Goal: Download file/media

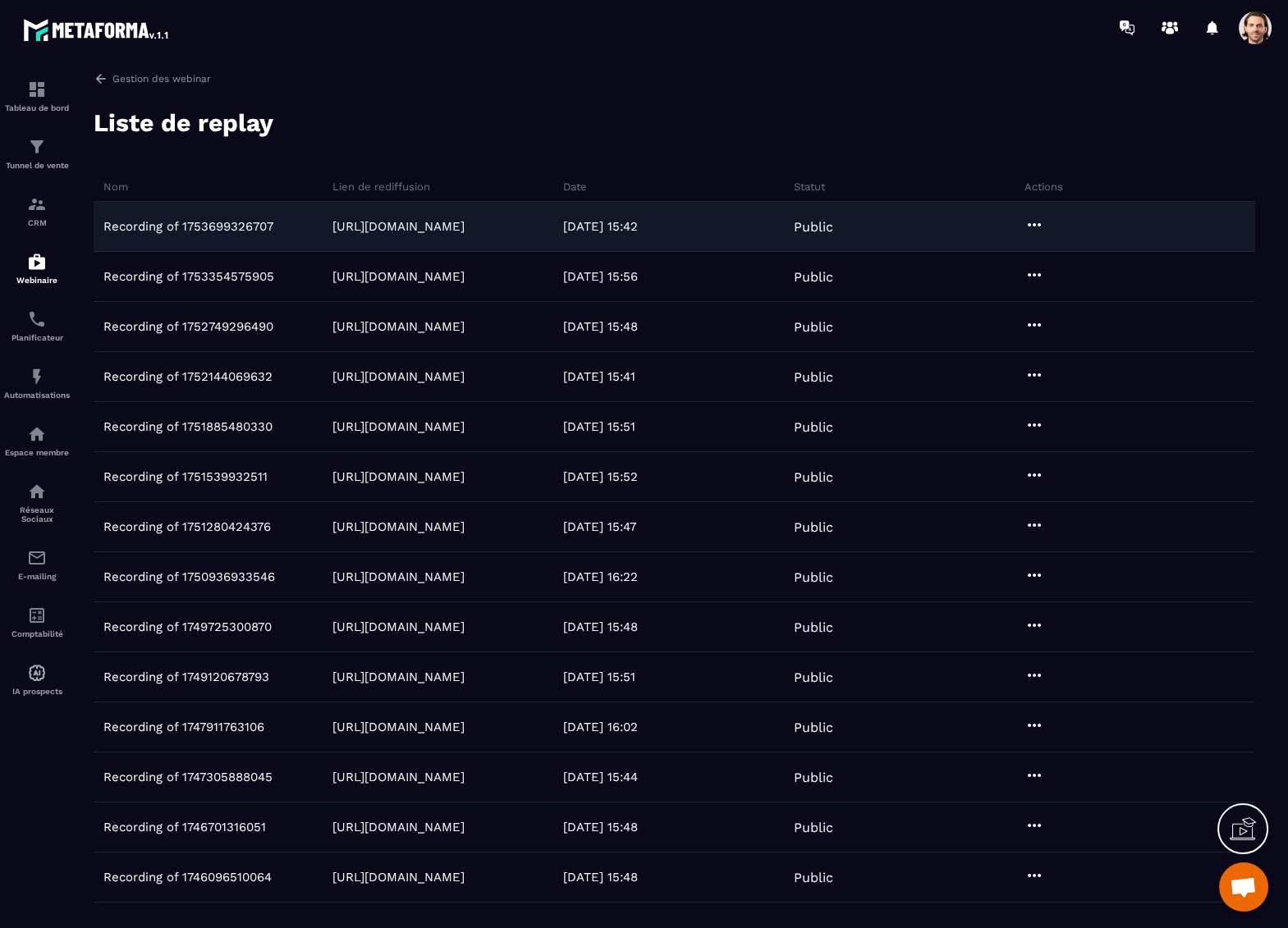
click at [1038, 223] on icon at bounding box center [1034, 224] width 19 height 19
click at [1072, 259] on button "Télécharger" at bounding box center [1082, 258] width 112 height 29
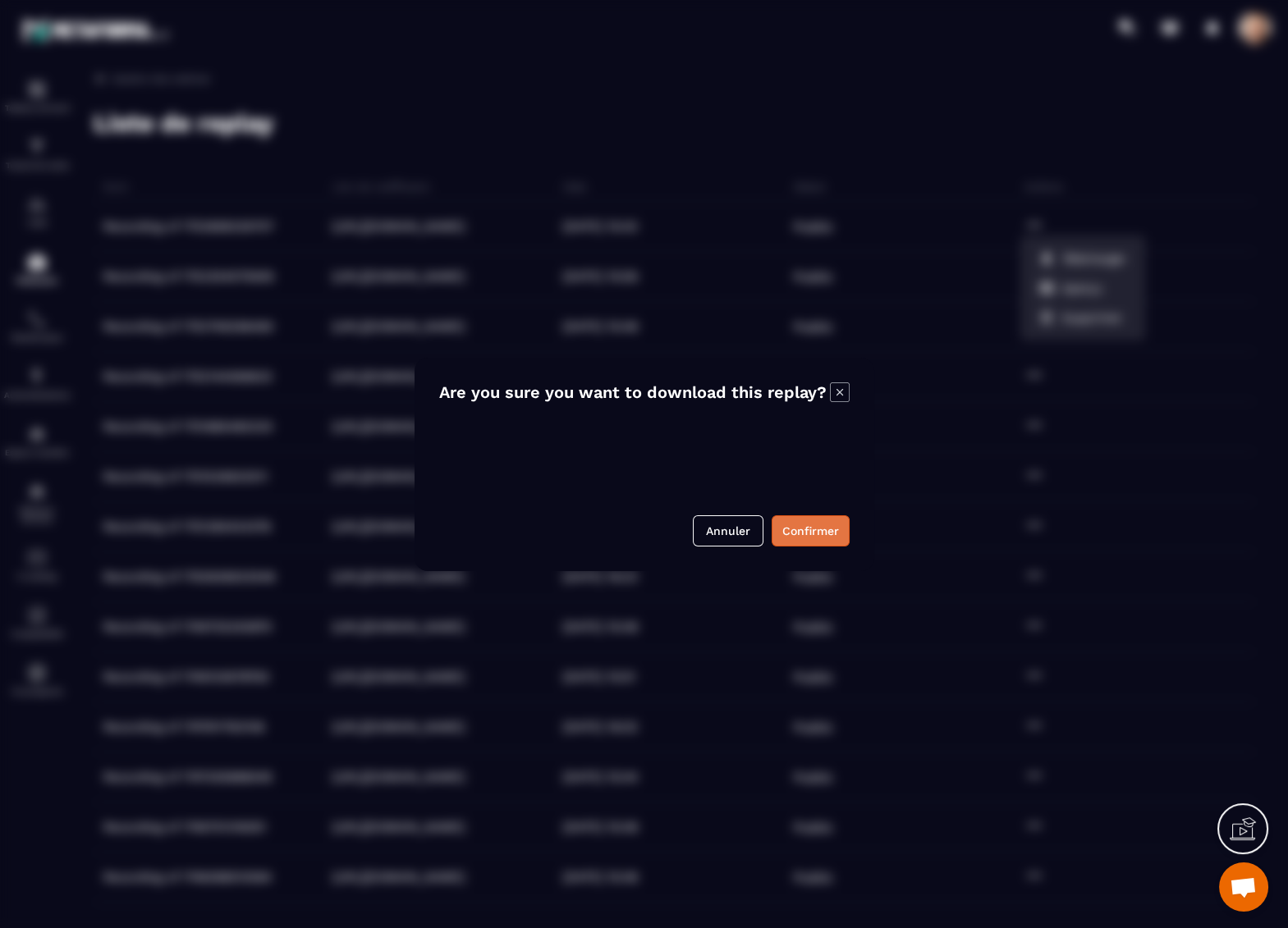
click at [816, 533] on button "Confirmer" at bounding box center [810, 531] width 78 height 31
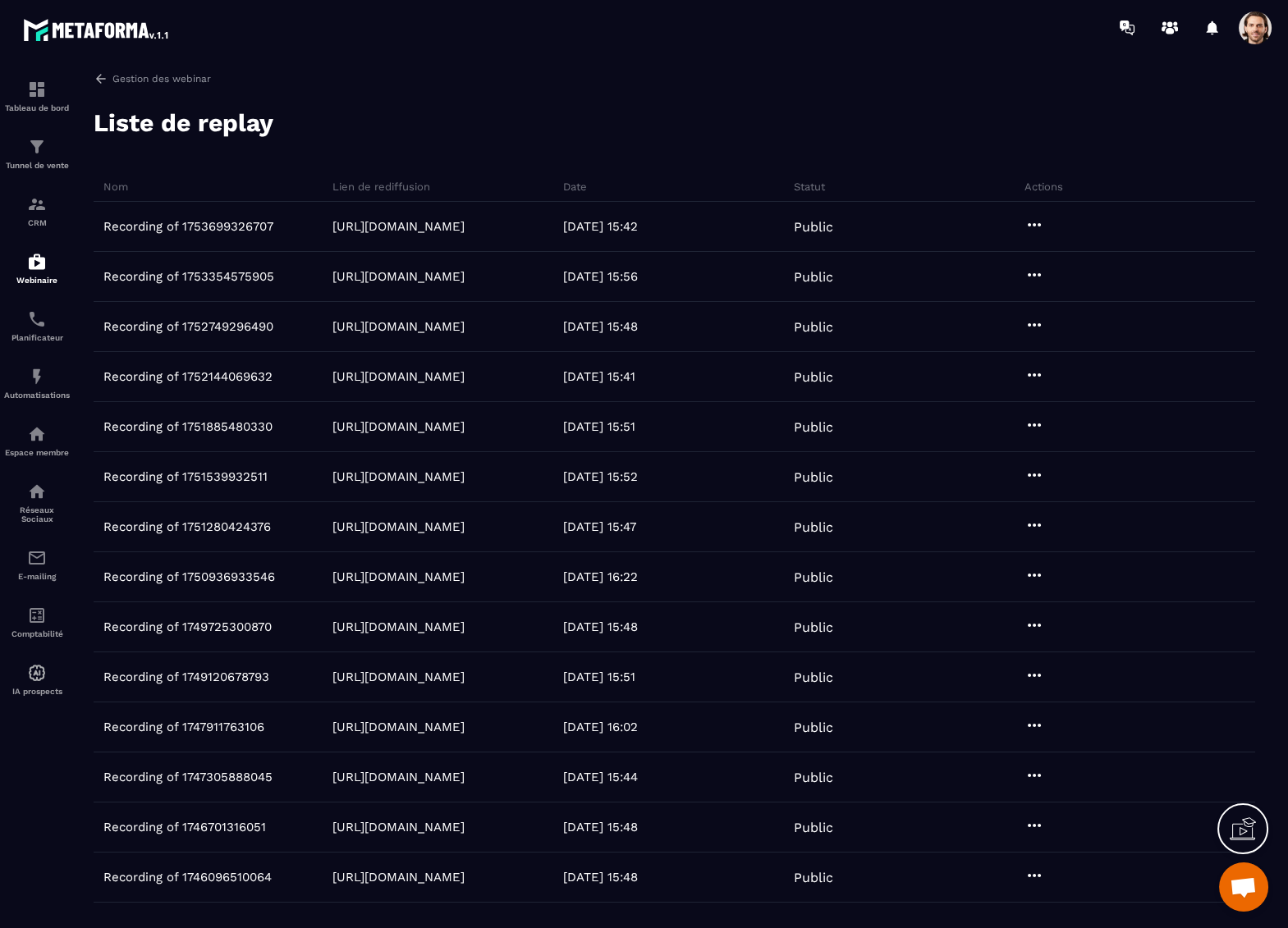
click at [1205, 24] on div at bounding box center [1212, 28] width 33 height 33
click at [1208, 24] on div at bounding box center [1212, 28] width 33 height 33
